Goal: Information Seeking & Learning: Learn about a topic

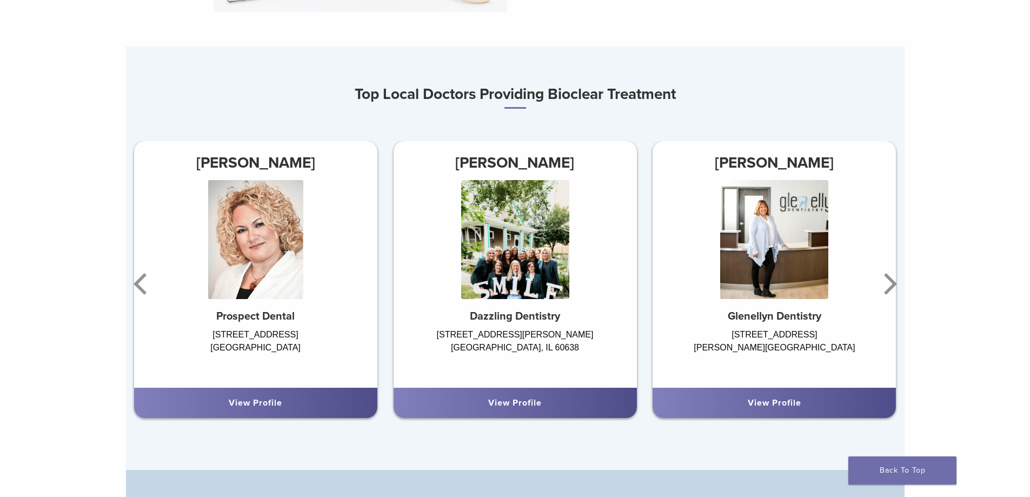
scroll to position [649, 0]
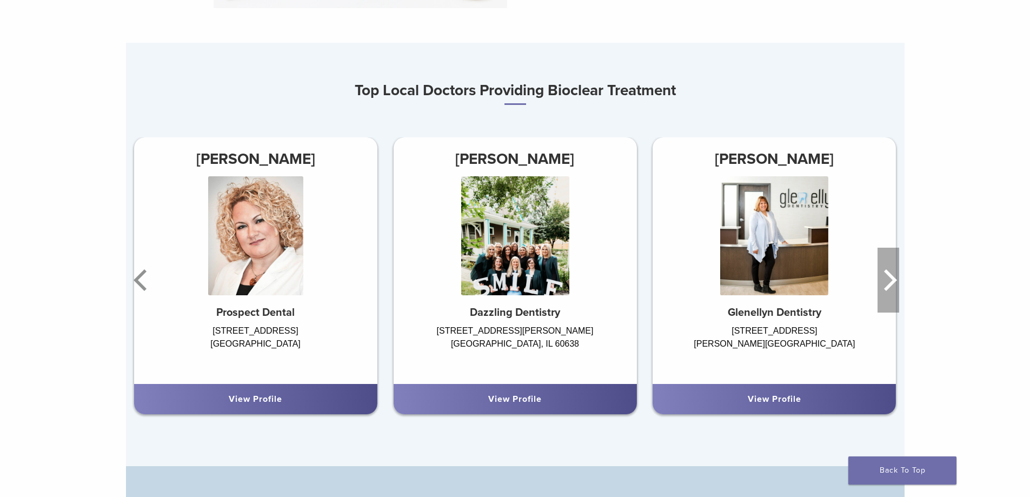
click at [890, 283] on icon "Next" at bounding box center [888, 280] width 22 height 65
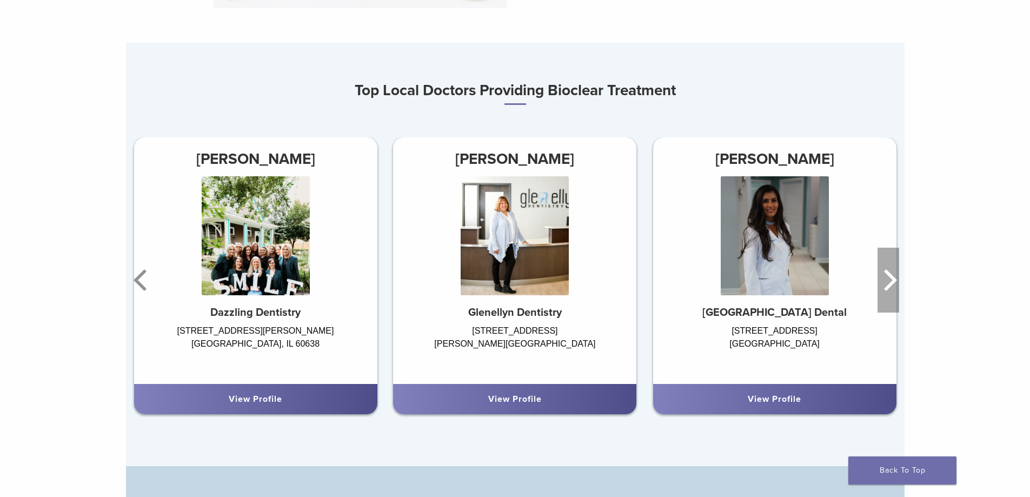
click at [890, 283] on icon "Next" at bounding box center [888, 280] width 22 height 65
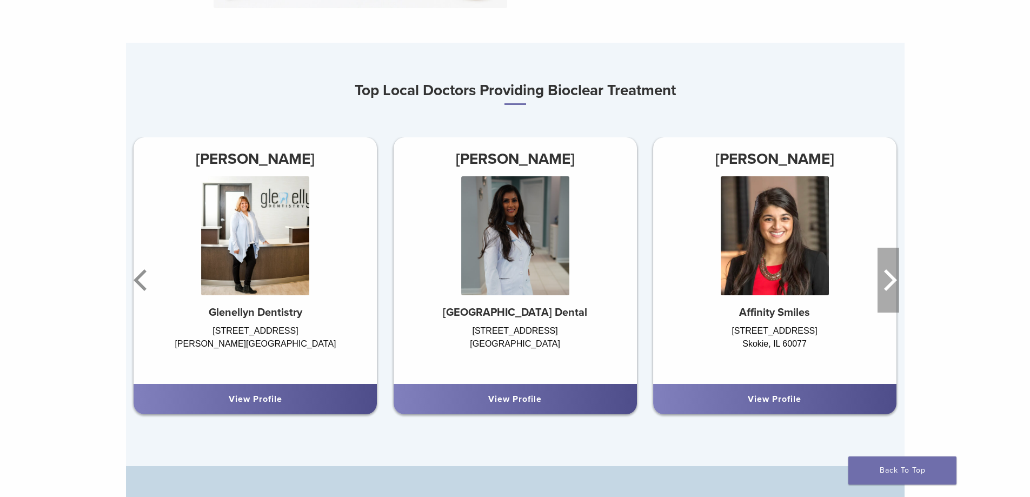
click at [890, 283] on icon "Next" at bounding box center [888, 280] width 22 height 65
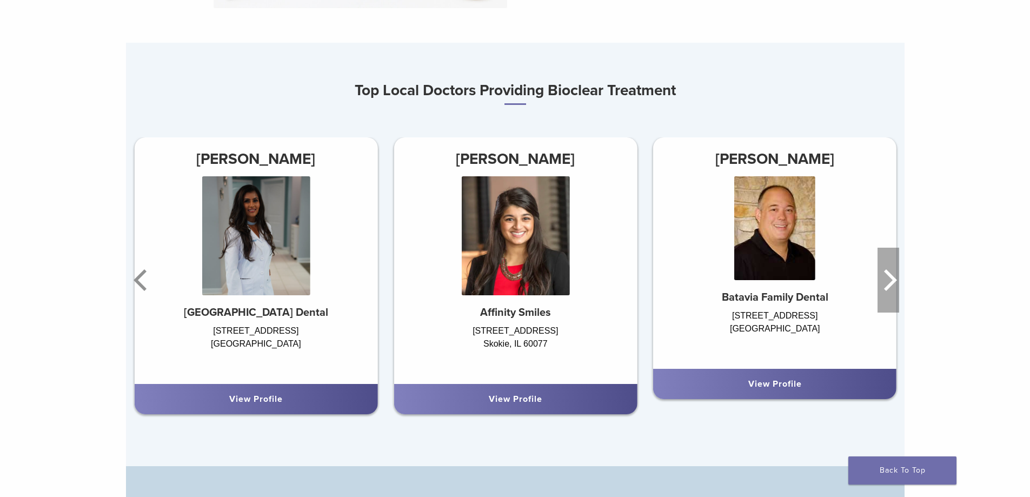
click at [890, 283] on icon "Next" at bounding box center [888, 280] width 22 height 65
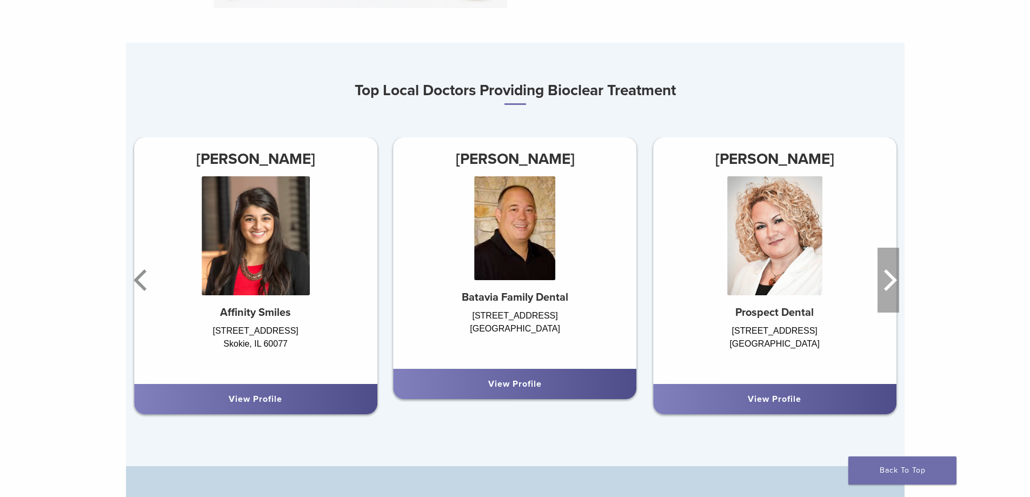
click at [890, 283] on icon "Next" at bounding box center [888, 280] width 22 height 65
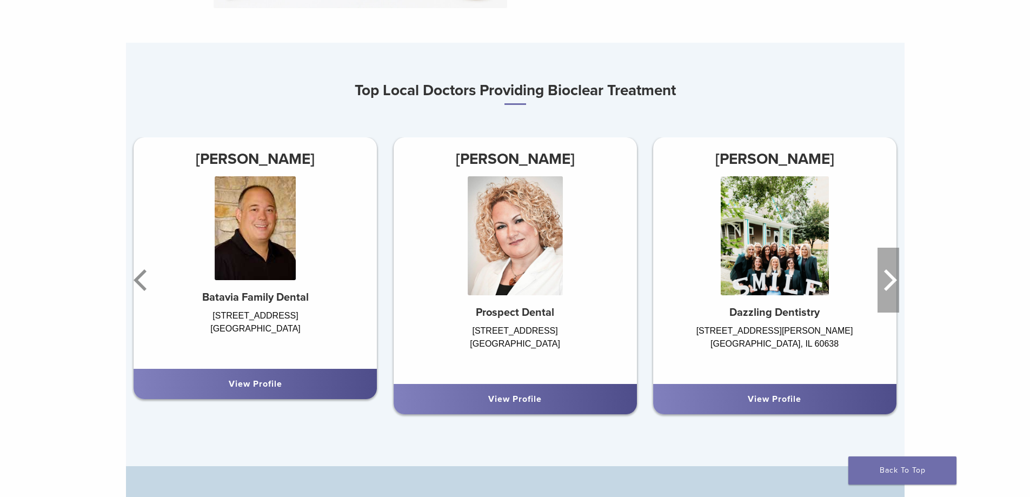
click at [890, 283] on icon "Next" at bounding box center [888, 280] width 22 height 65
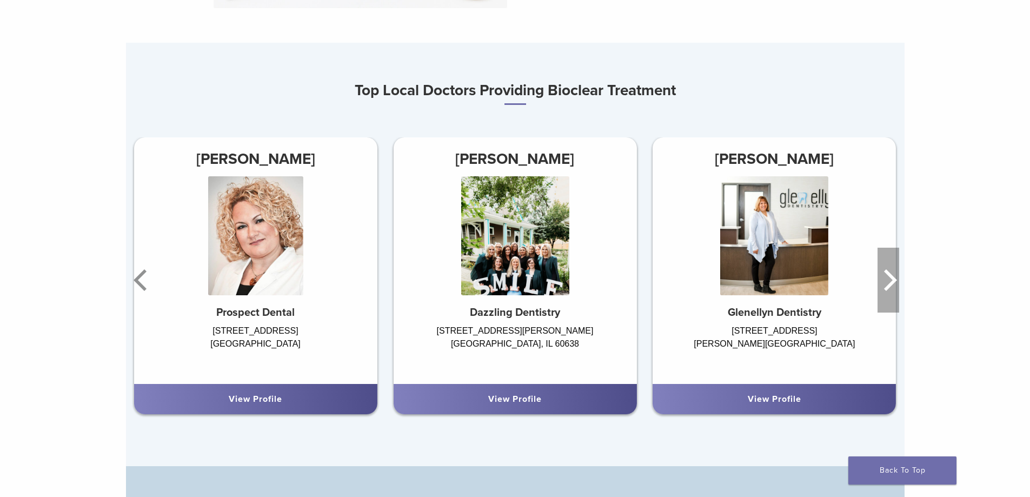
click at [890, 283] on icon "Next" at bounding box center [888, 280] width 22 height 65
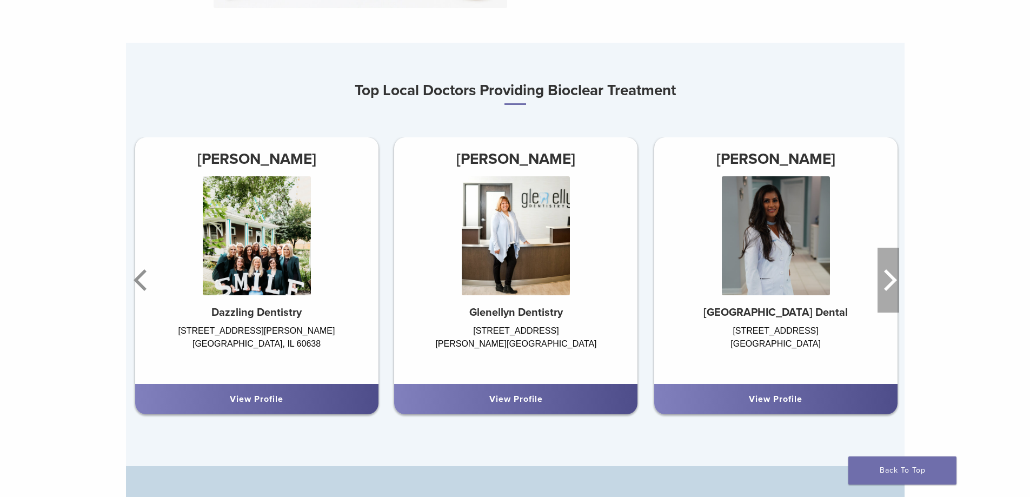
click at [890, 283] on icon "Next" at bounding box center [888, 280] width 22 height 65
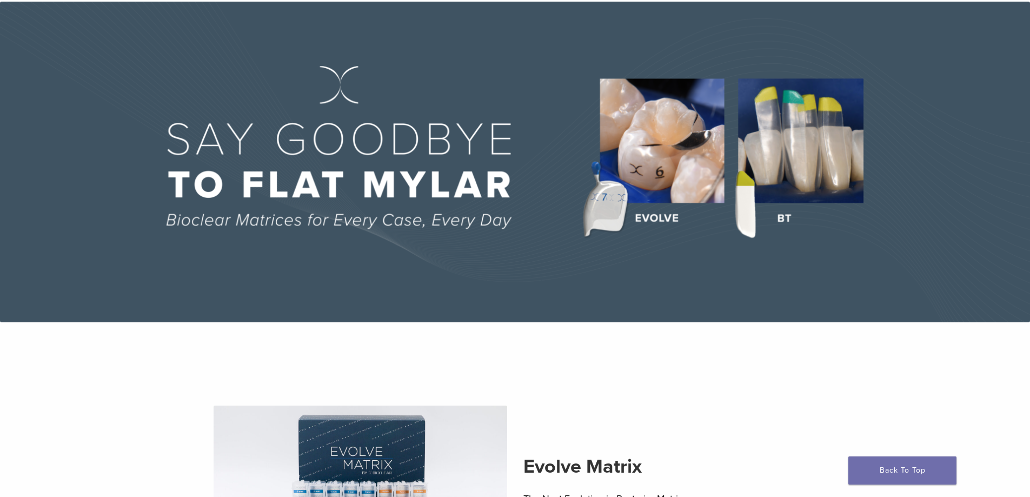
scroll to position [0, 0]
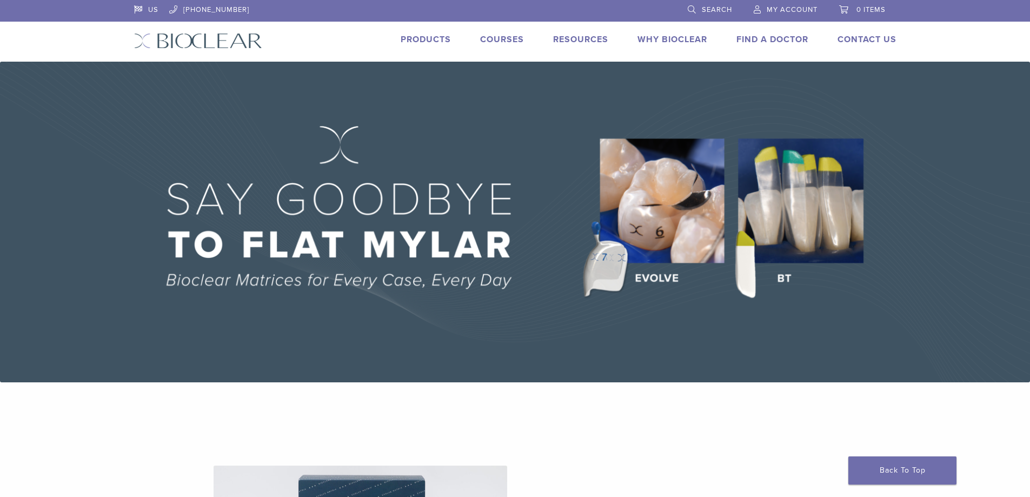
click at [651, 41] on link "Why Bioclear" at bounding box center [672, 39] width 70 height 11
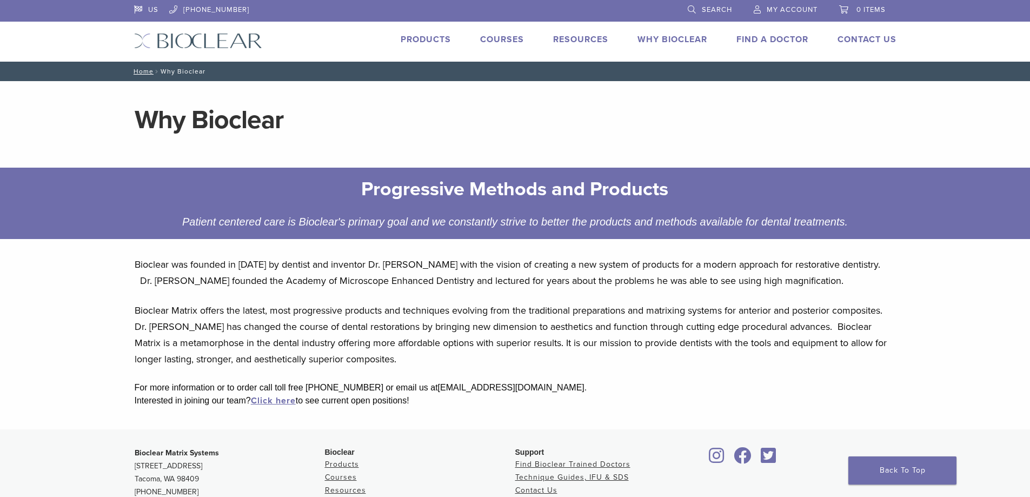
click at [515, 39] on link "Courses" at bounding box center [502, 39] width 44 height 11
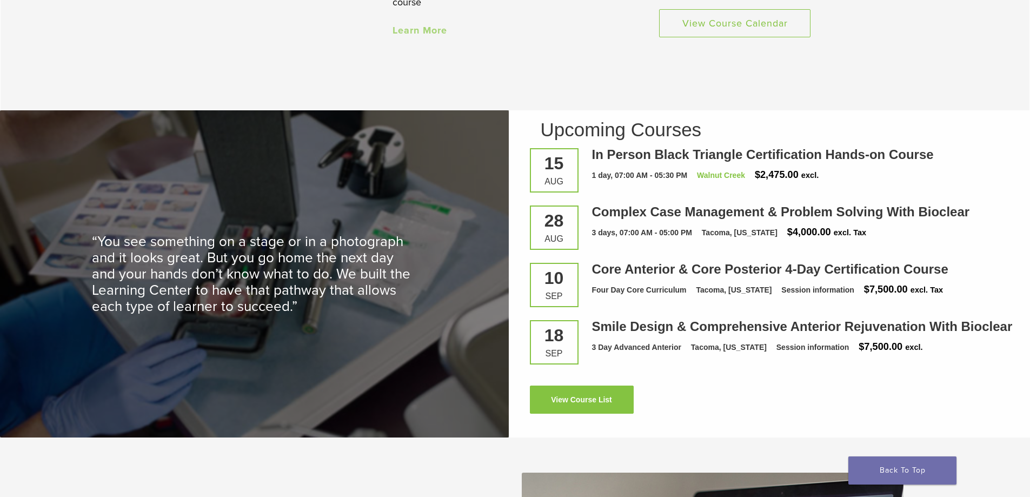
scroll to position [1460, 0]
